Goal: Book appointment/travel/reservation

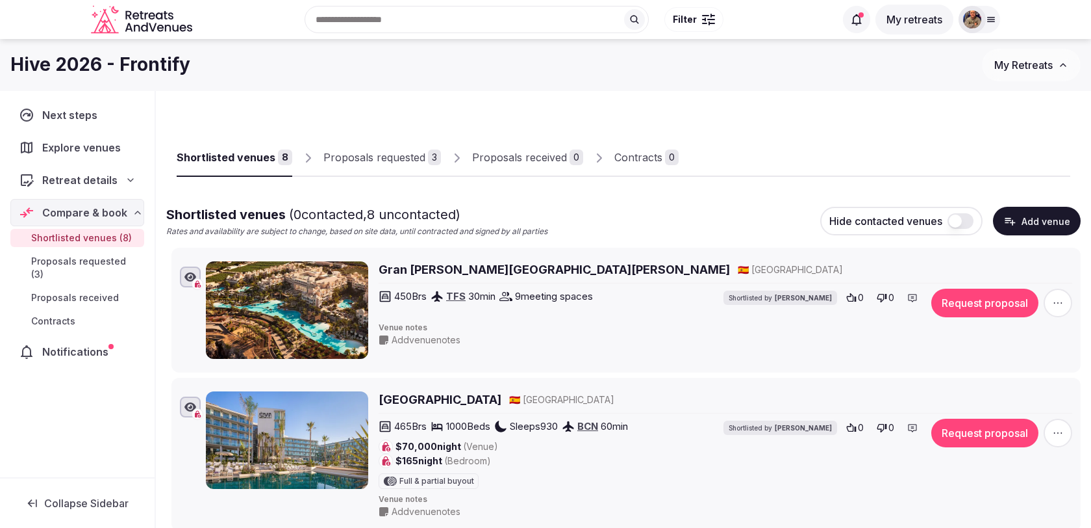
click at [383, 162] on div "Proposals requested" at bounding box center [375, 157] width 102 height 16
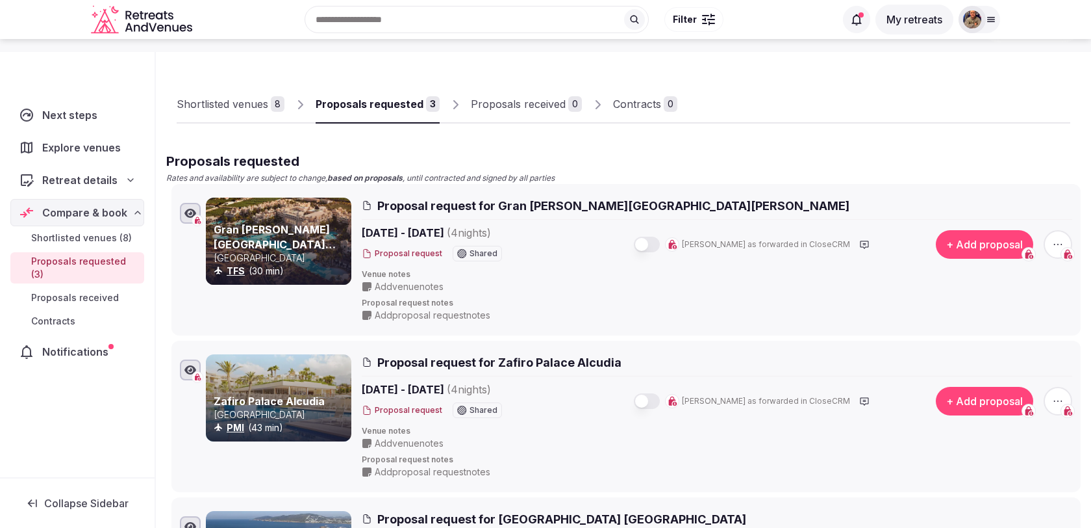
scroll to position [72, 0]
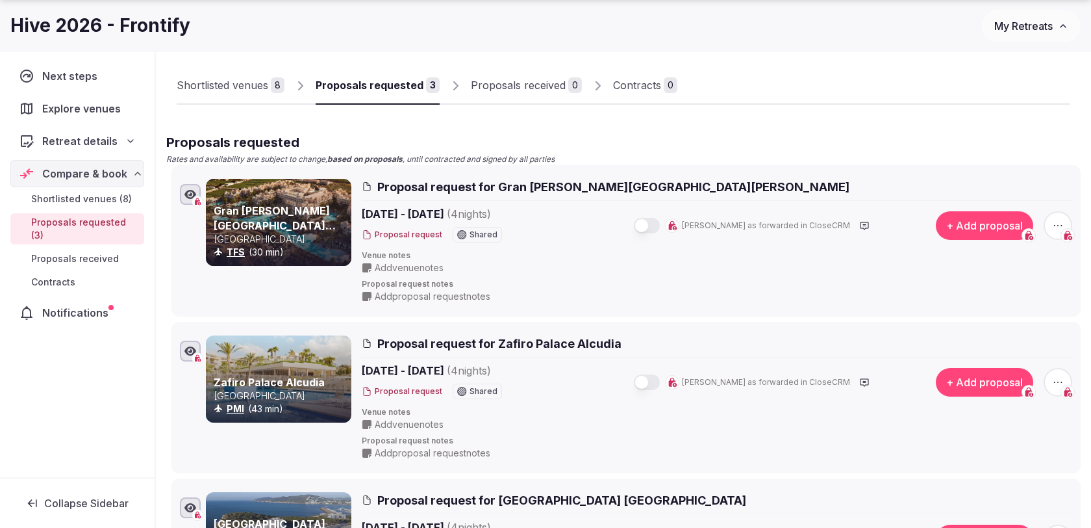
click at [660, 220] on button "button" at bounding box center [647, 226] width 26 height 16
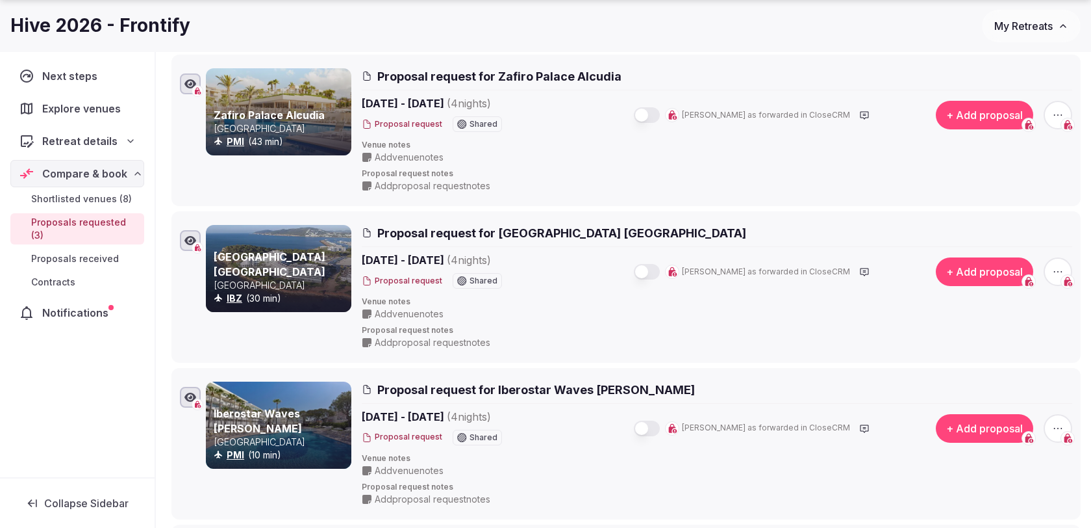
scroll to position [340, 0]
click at [660, 111] on button "button" at bounding box center [647, 115] width 26 height 16
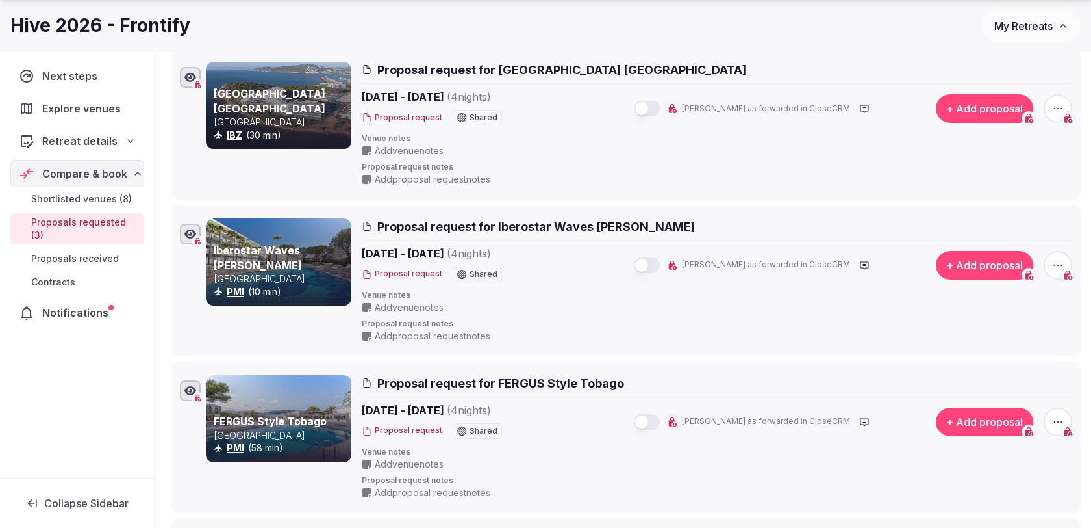
scroll to position [505, 0]
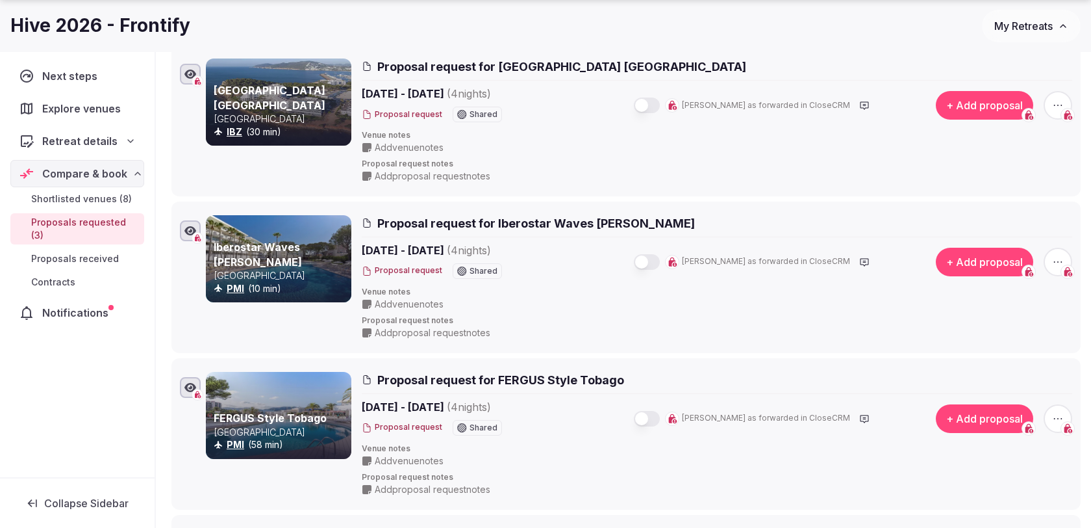
click at [660, 97] on button "button" at bounding box center [647, 105] width 26 height 16
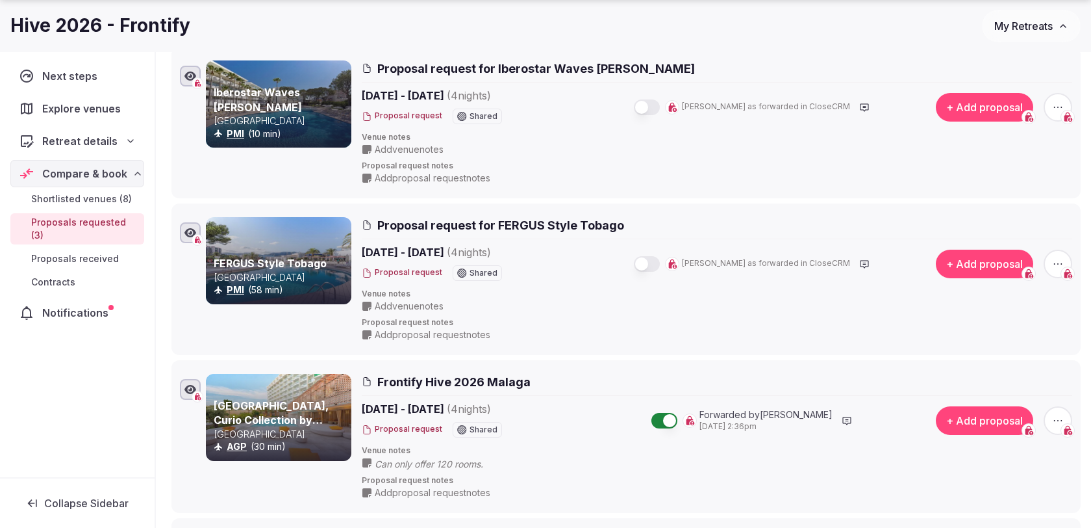
scroll to position [661, 0]
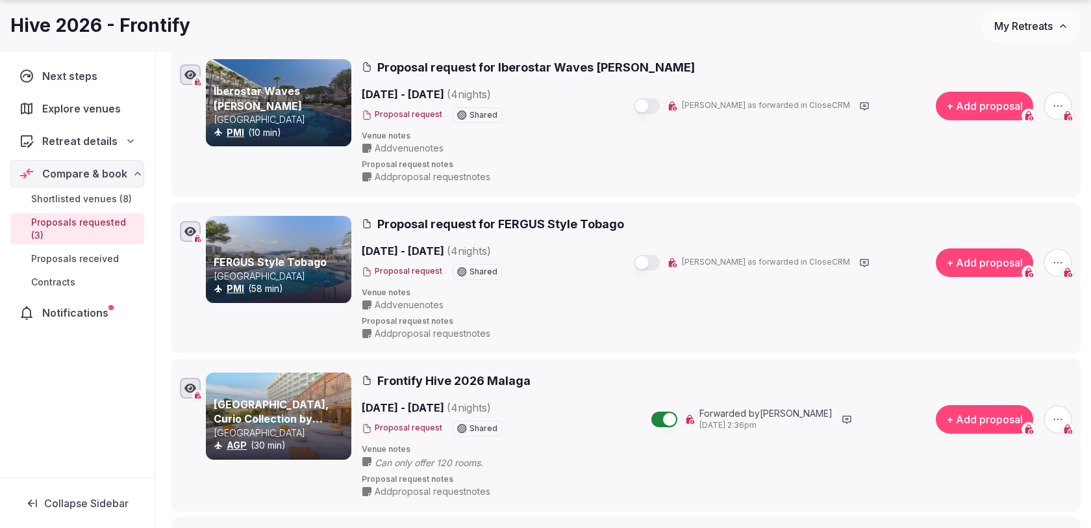
click at [660, 101] on button "button" at bounding box center [647, 106] width 26 height 16
click at [660, 255] on button "button" at bounding box center [647, 263] width 26 height 16
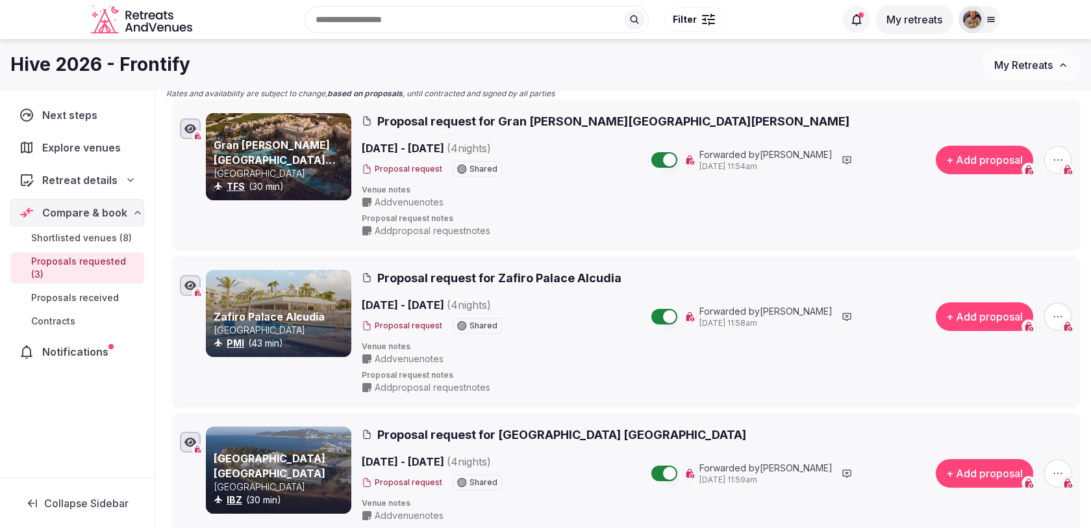
scroll to position [0, 0]
